Goal: Find contact information: Find contact information

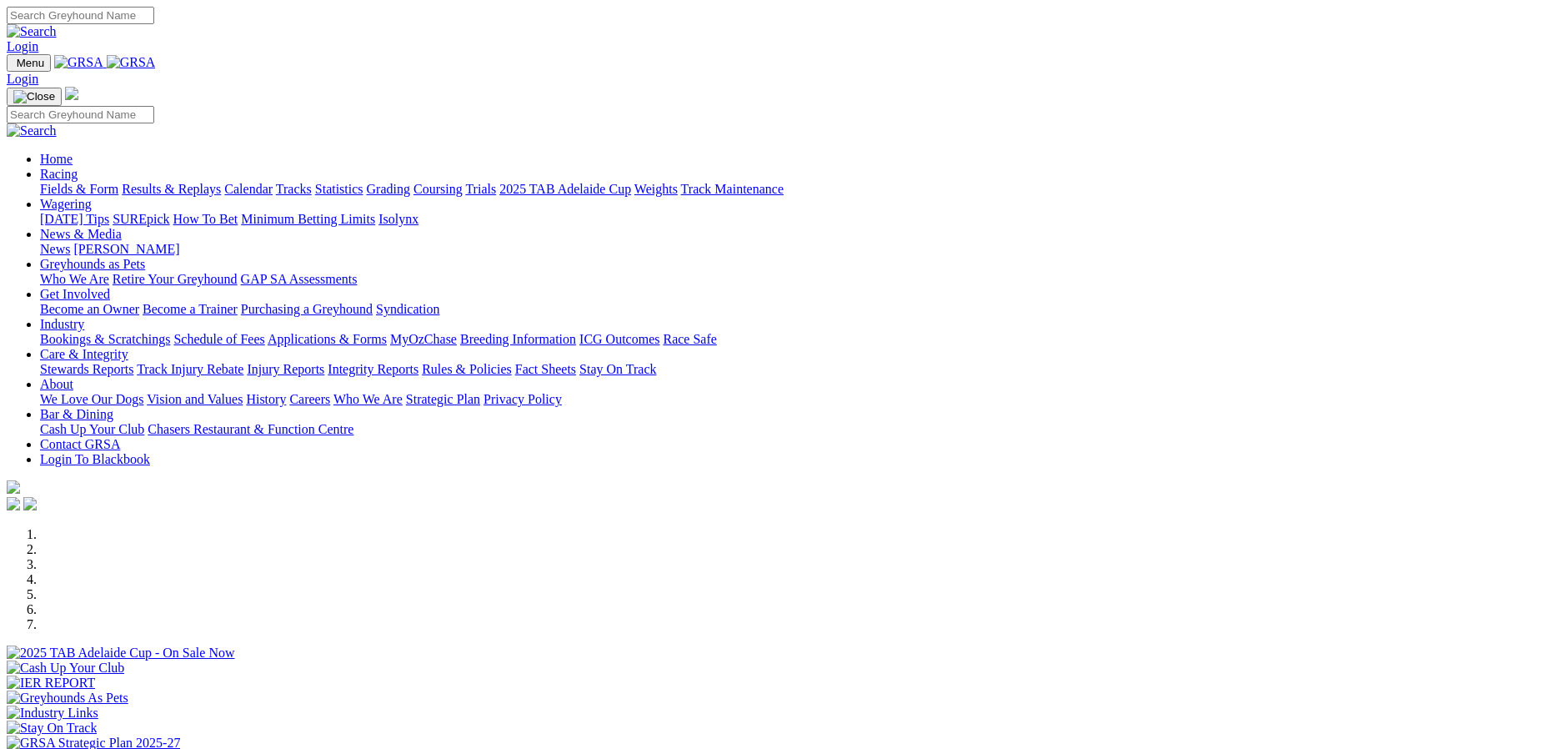
click at [92, 197] on link "Wagering" at bounding box center [66, 204] width 52 height 14
click at [418, 212] on link "Isolynx" at bounding box center [398, 219] width 40 height 14
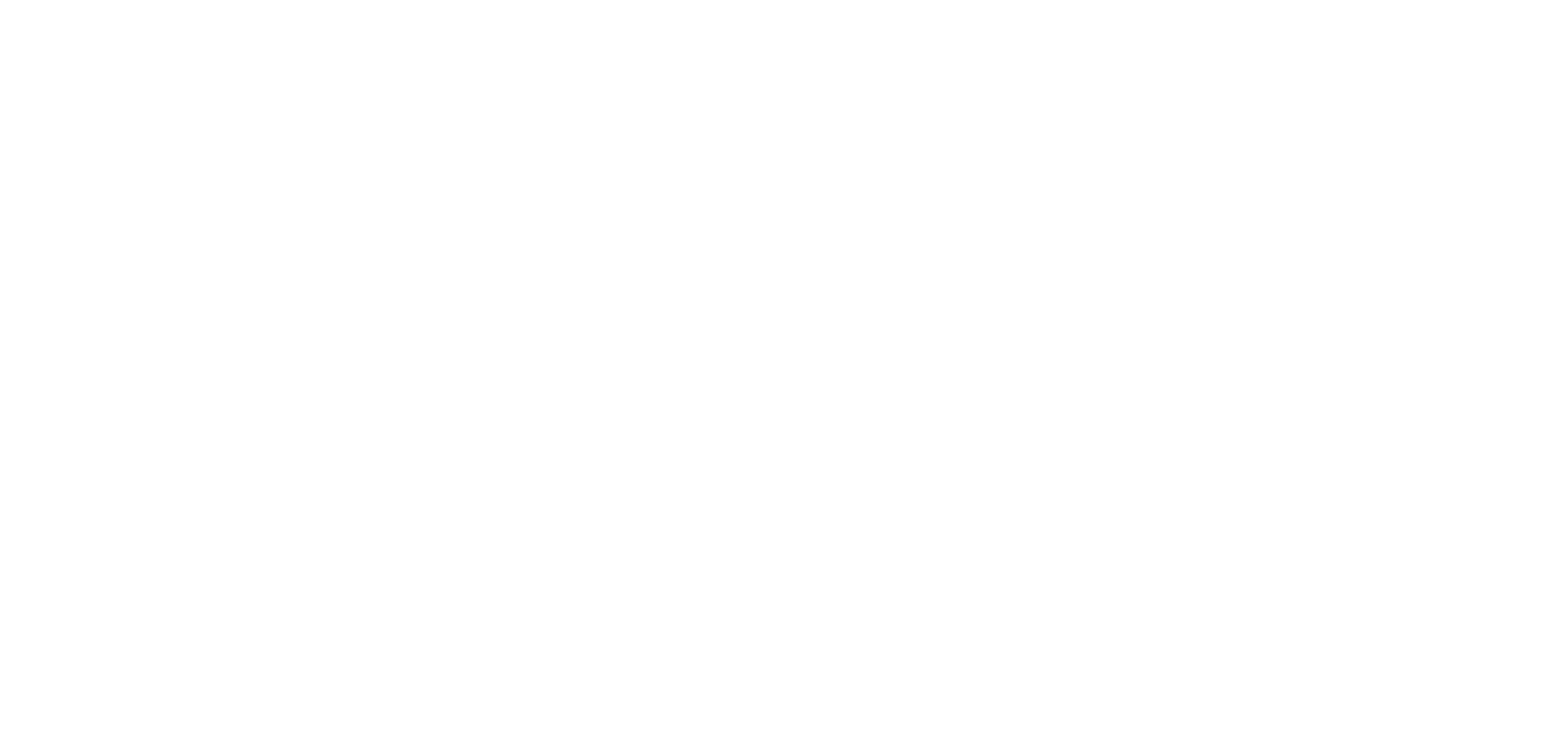
scroll to position [5491, 0]
drag, startPoint x: 915, startPoint y: 192, endPoint x: 930, endPoint y: 187, distance: 15.8
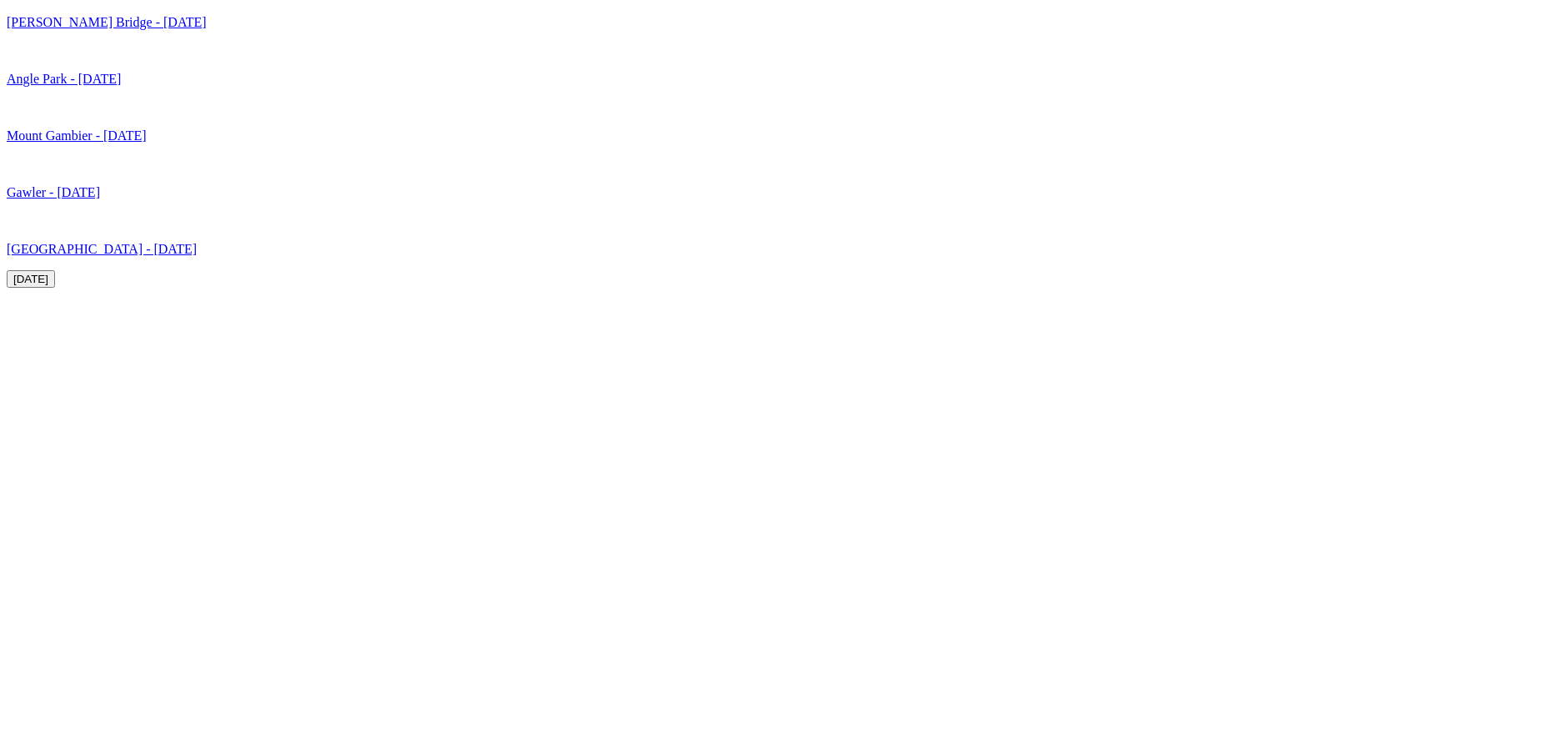
scroll to position [5074, 0]
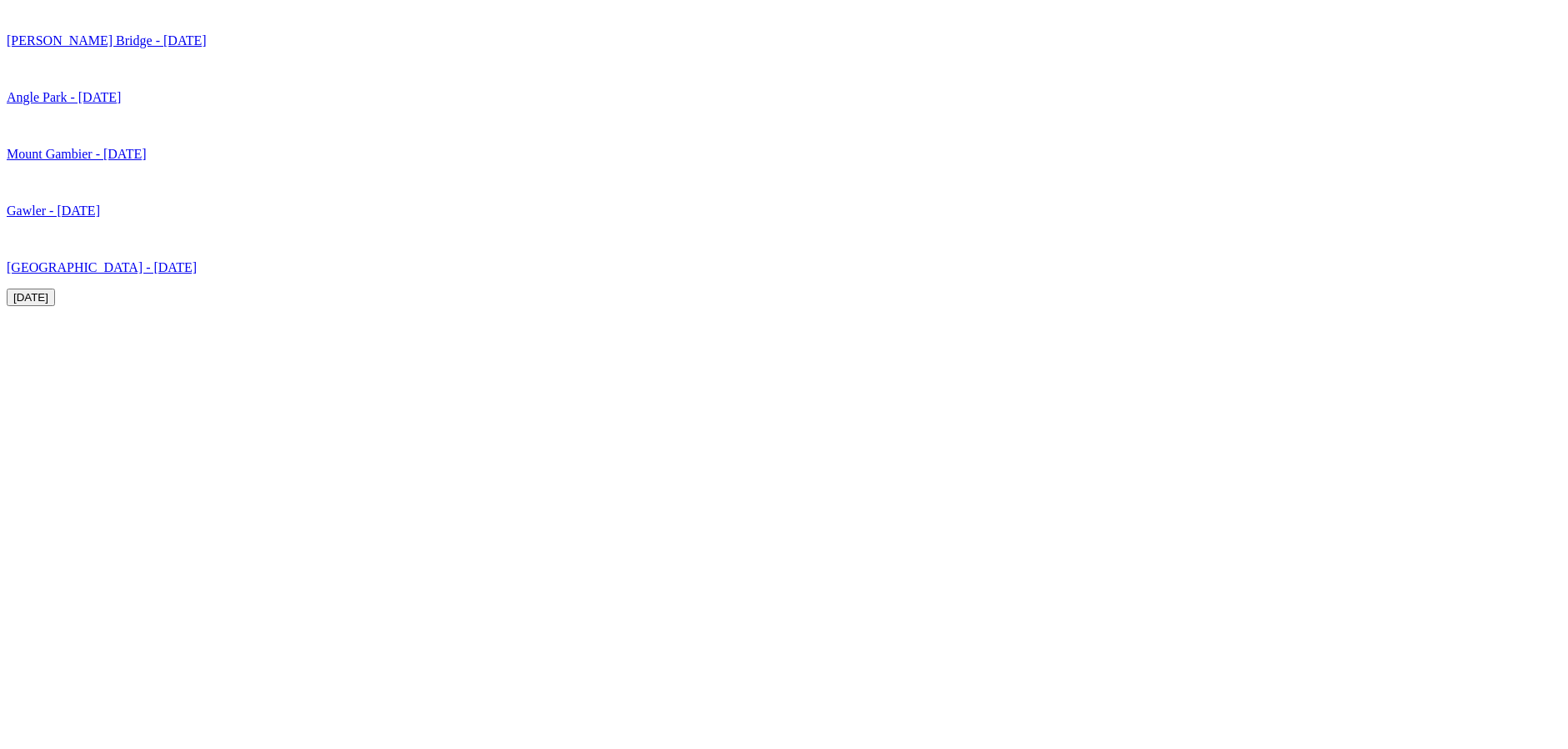
scroll to position [5241, 0]
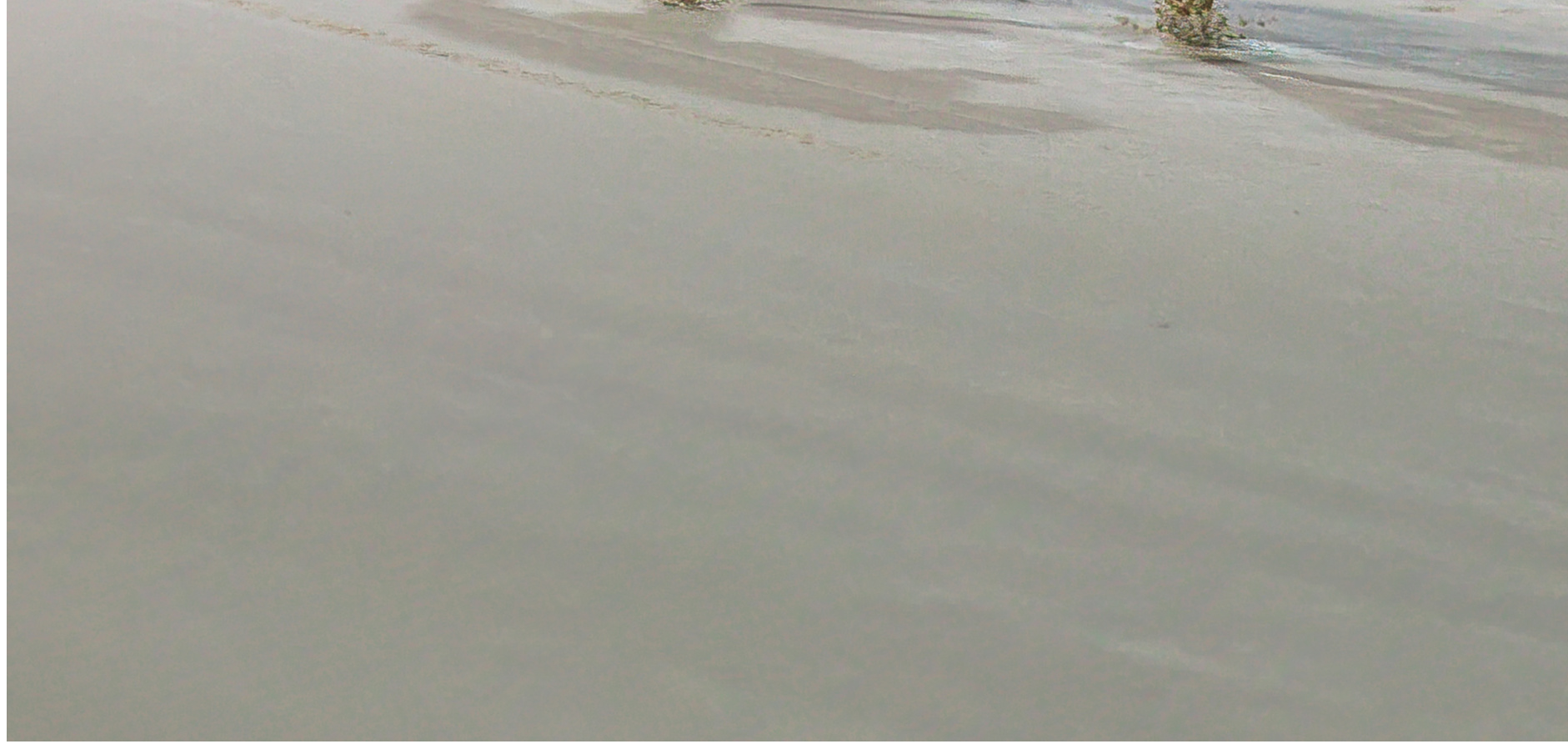
scroll to position [656, 0]
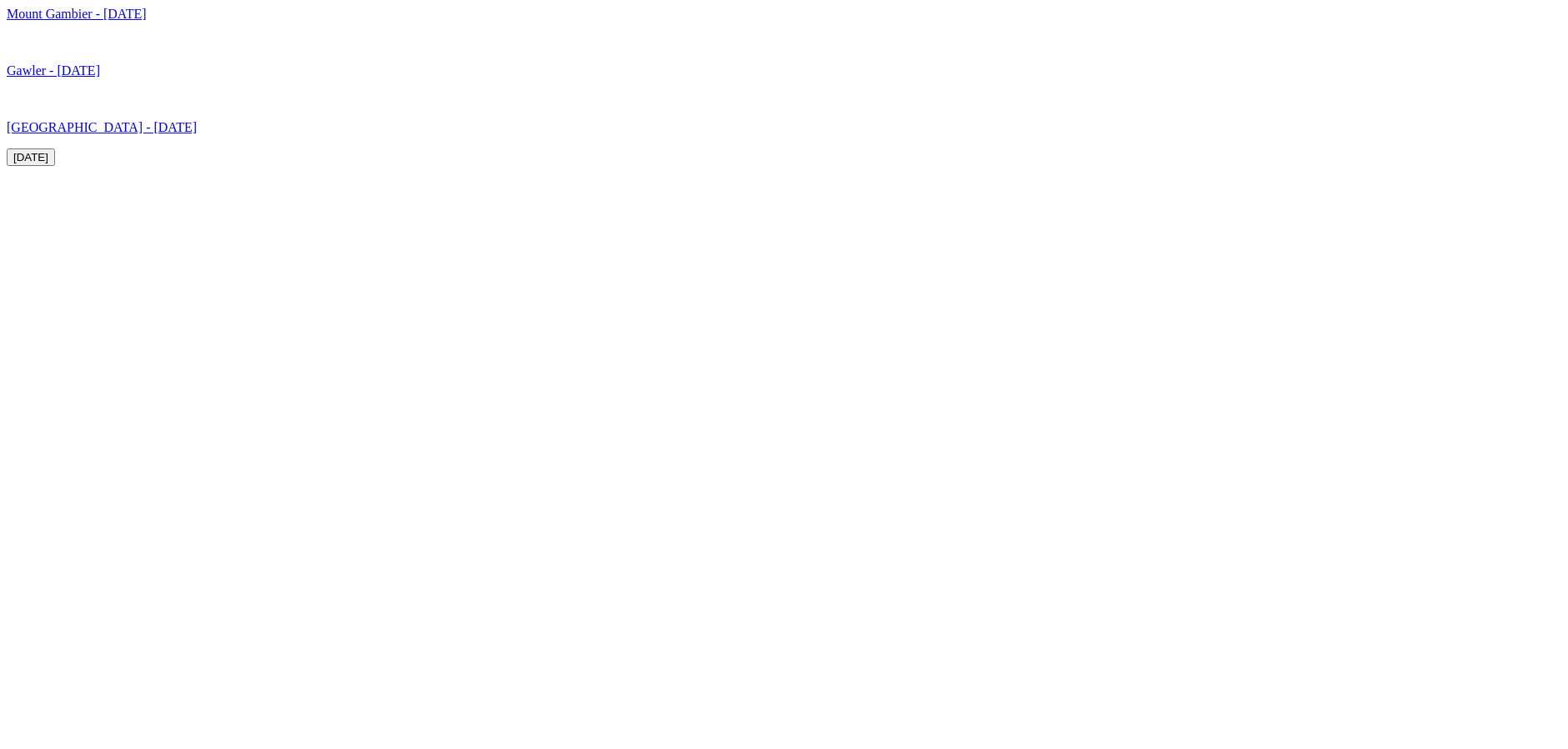
scroll to position [5324, 0]
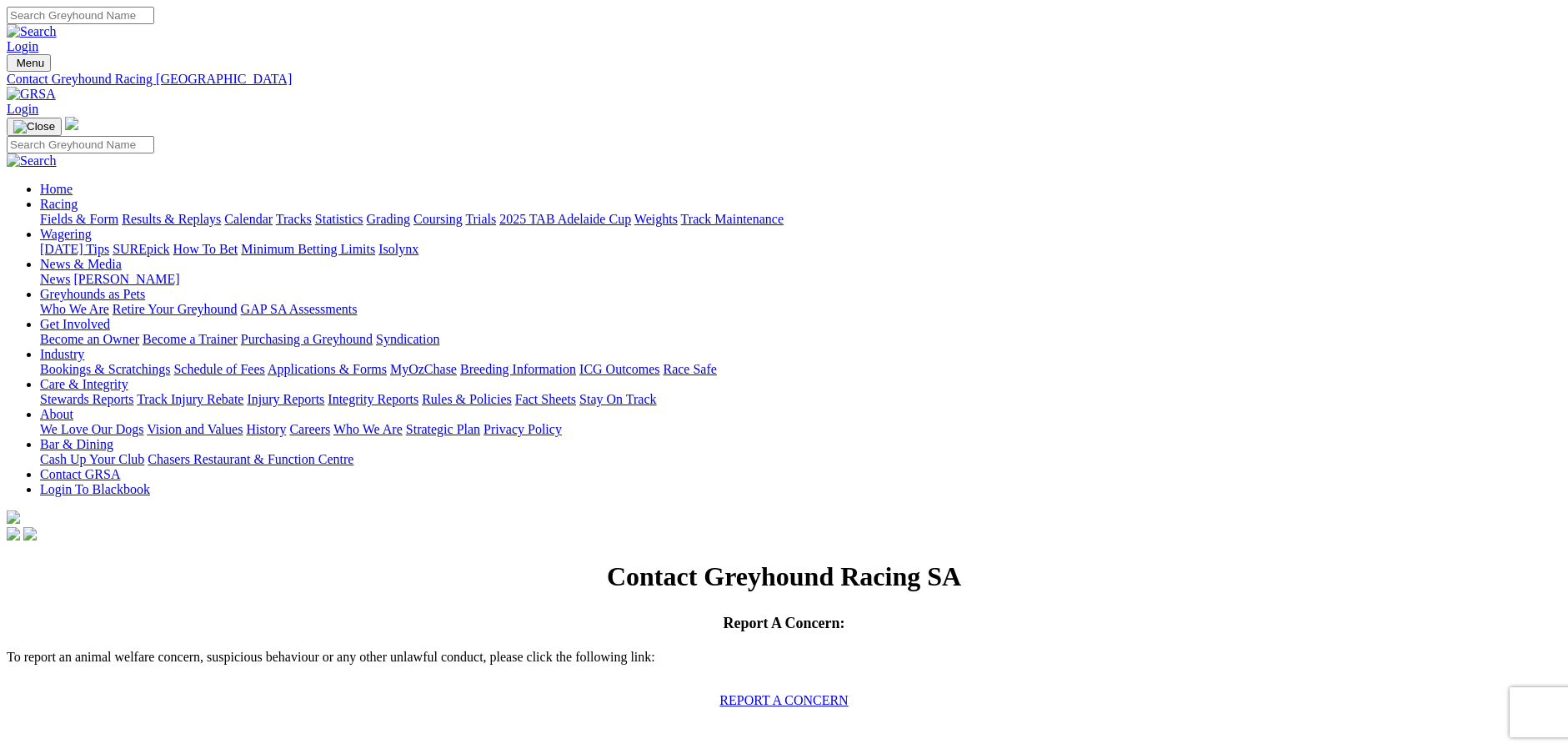
drag, startPoint x: 849, startPoint y: 147, endPoint x: 574, endPoint y: 496, distance: 444.3
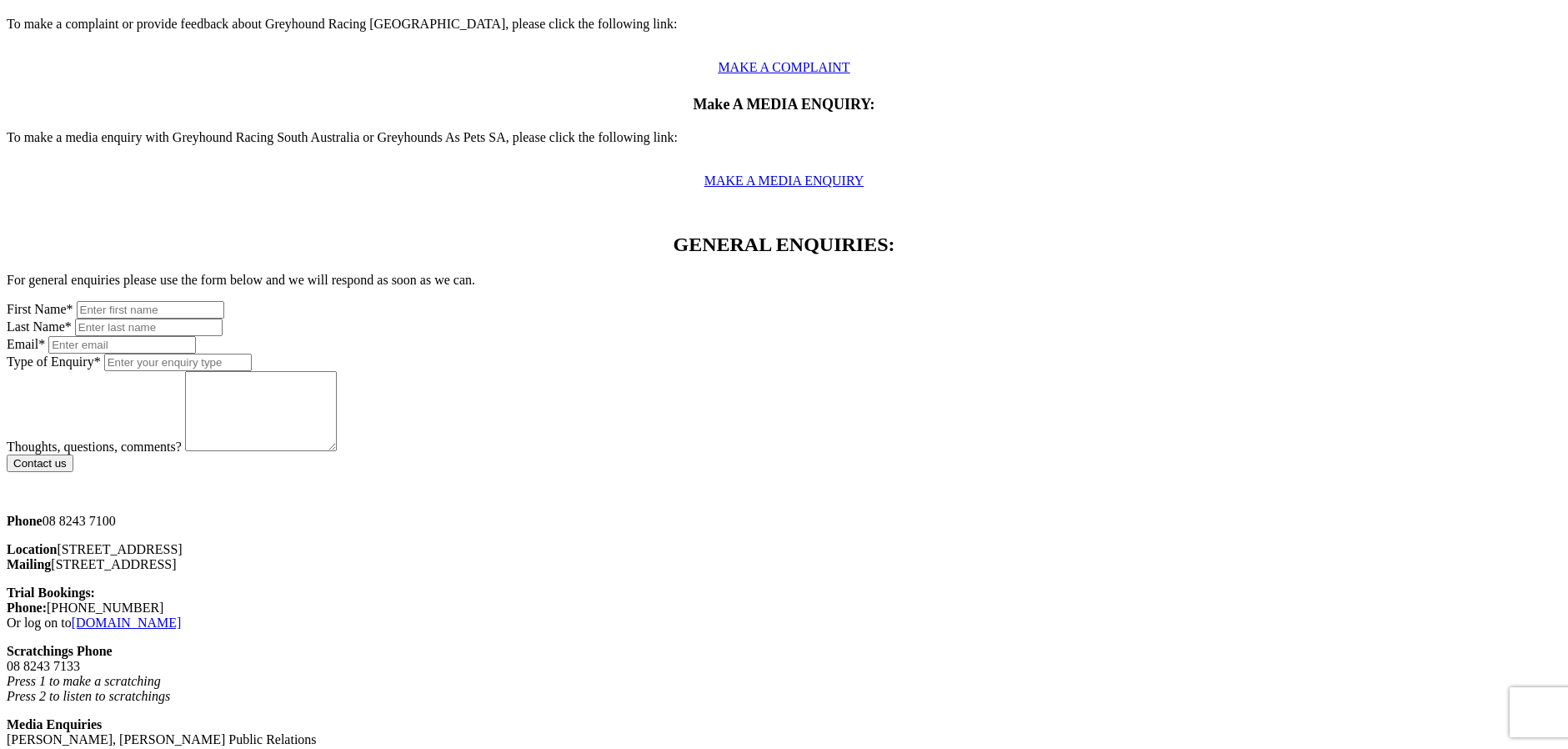
scroll to position [834, 0]
drag, startPoint x: 403, startPoint y: 485, endPoint x: 371, endPoint y: 506, distance: 38.3
drag, startPoint x: 393, startPoint y: 516, endPoint x: 403, endPoint y: 517, distance: 10.0
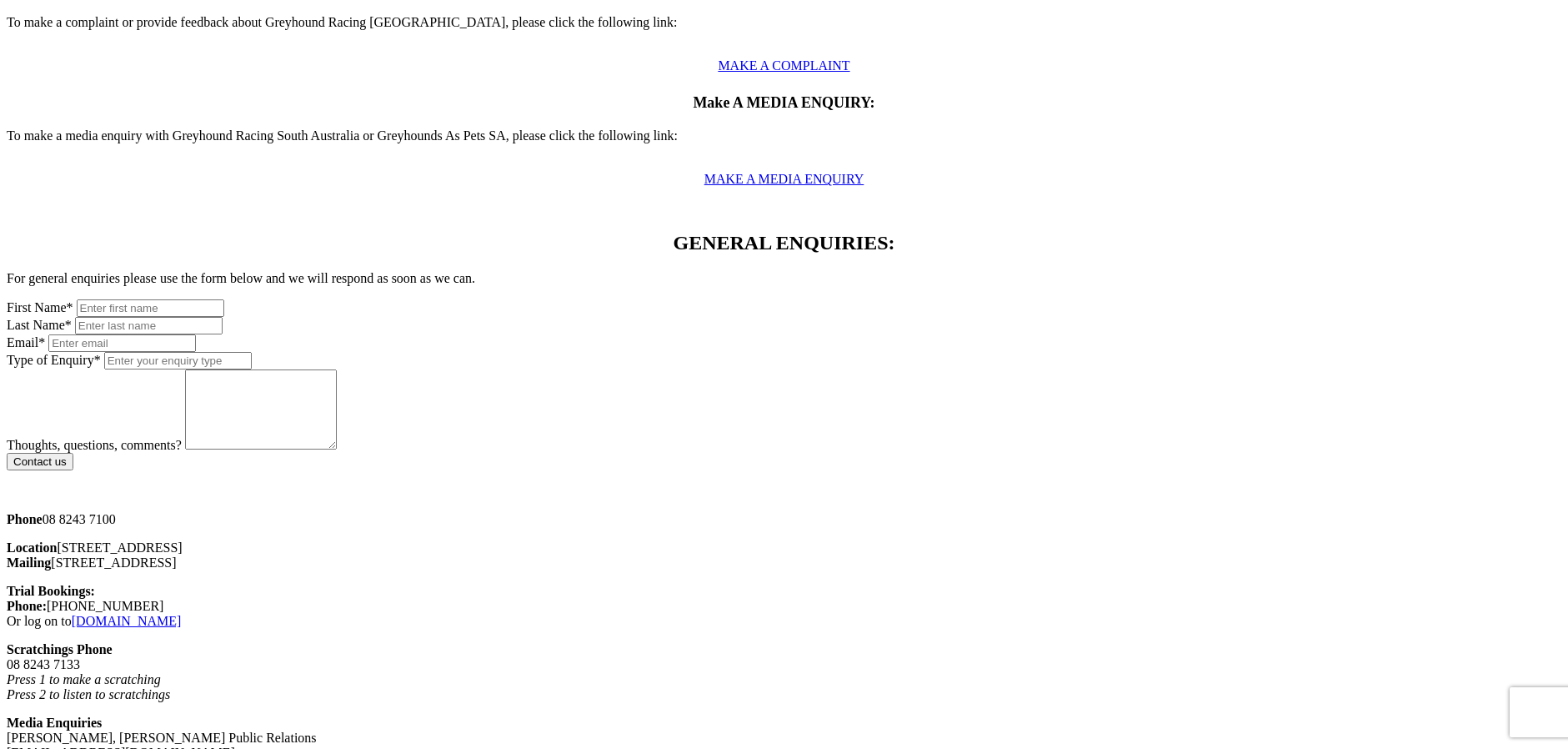
drag, startPoint x: 411, startPoint y: 516, endPoint x: 441, endPoint y: 519, distance: 30.1
drag, startPoint x: 415, startPoint y: 518, endPoint x: 432, endPoint y: 520, distance: 17.1
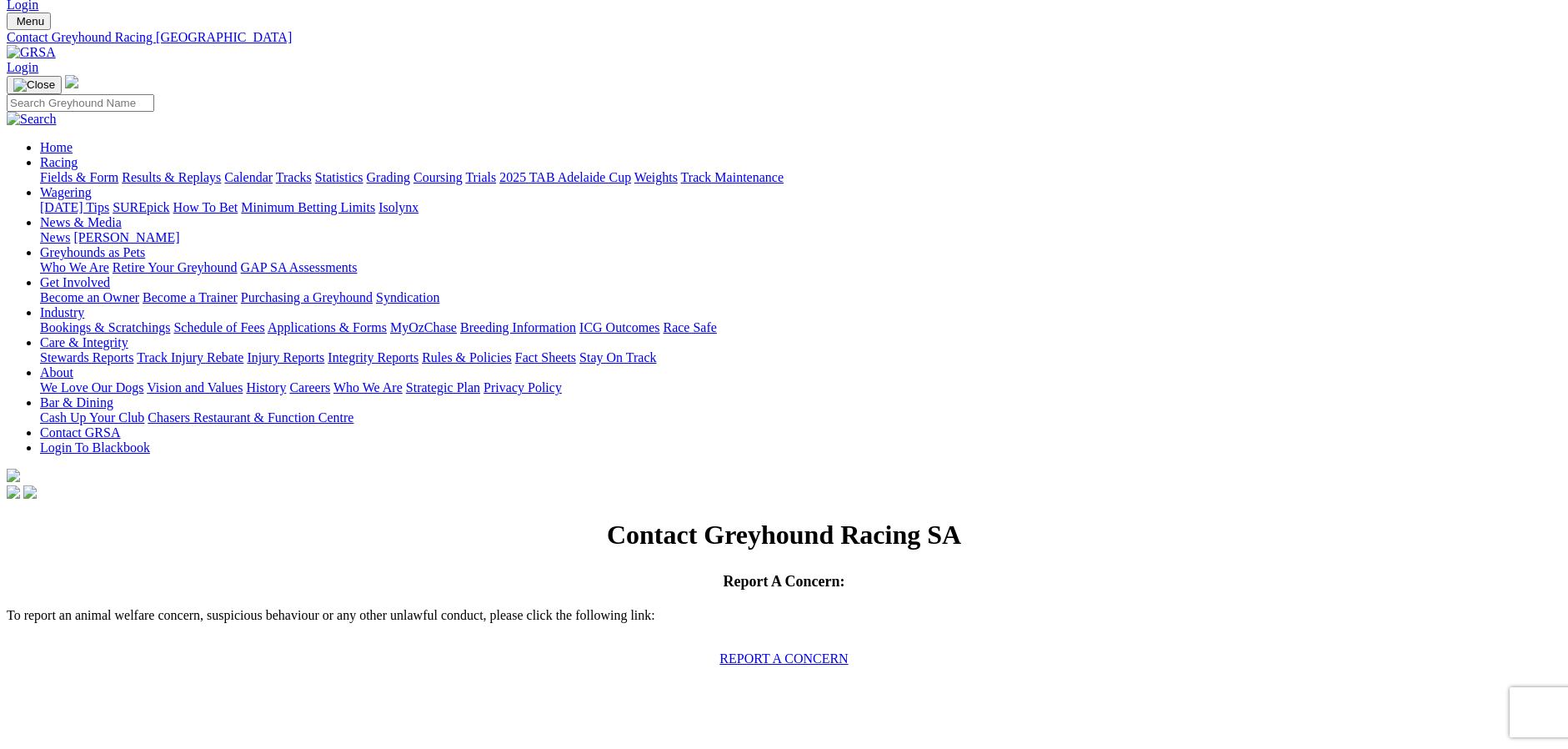
scroll to position [0, 0]
